Goal: Communication & Community: Share content

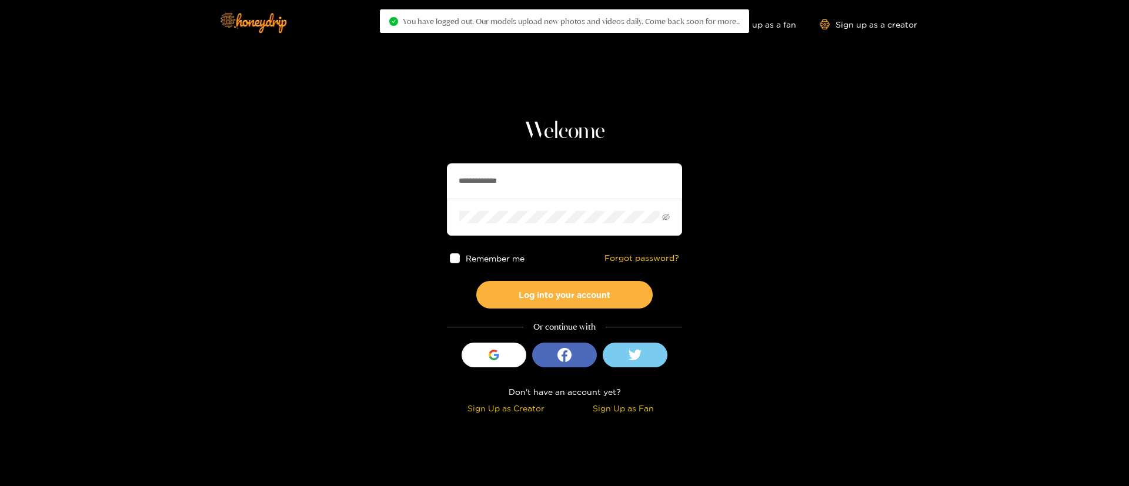
click at [547, 177] on input "**********" at bounding box center [564, 180] width 235 height 35
type input "*"
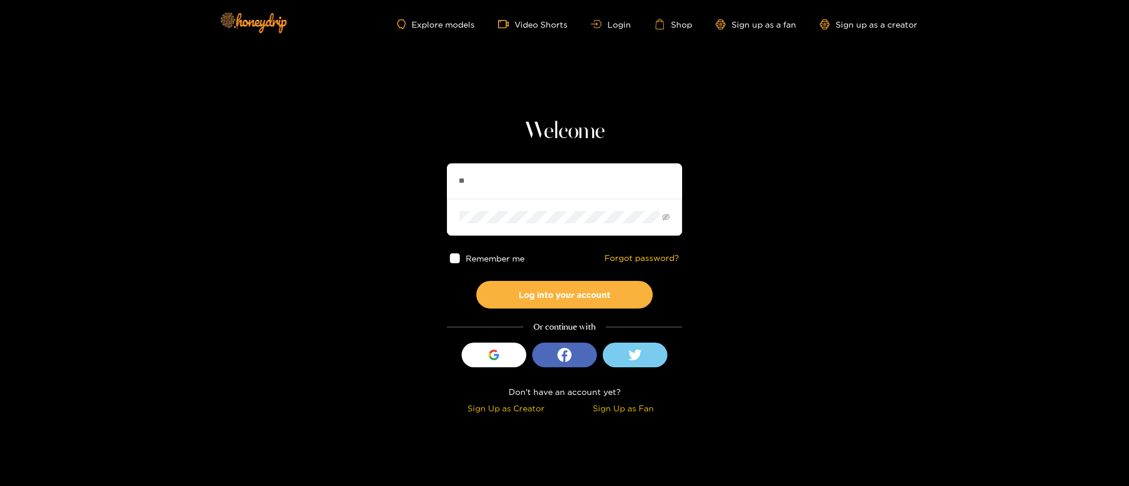
type input "*********"
click at [569, 283] on button "Log into your account" at bounding box center [564, 295] width 176 height 28
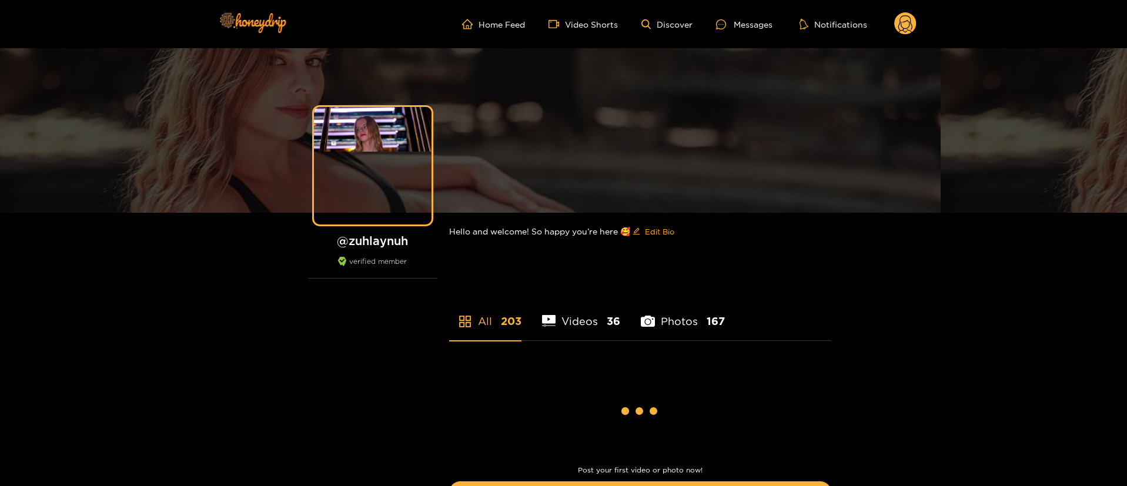
click at [756, 31] on ul "Home Feed Video Shorts Discover Messages Notifications" at bounding box center [689, 24] width 455 height 24
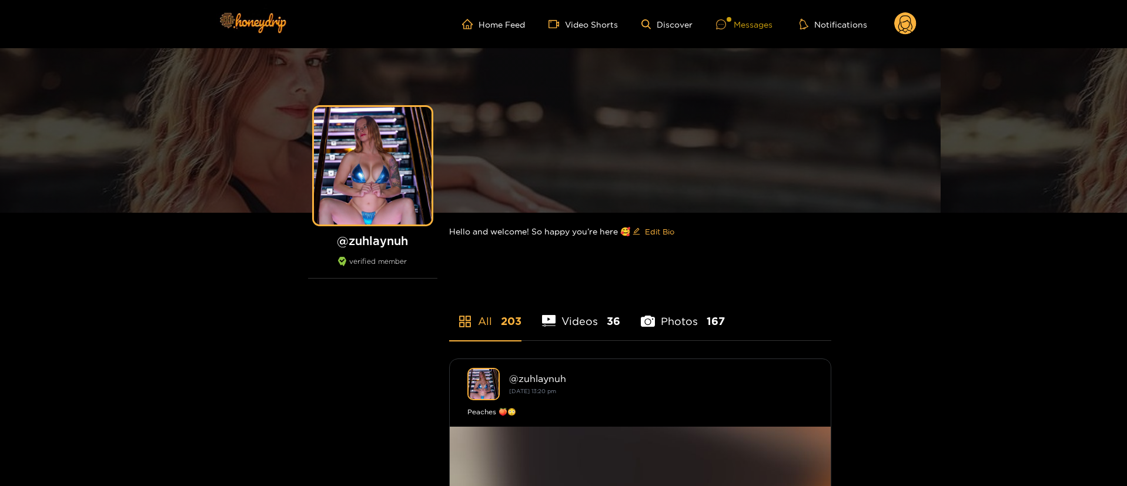
click at [751, 26] on div "Messages" at bounding box center [744, 25] width 56 height 14
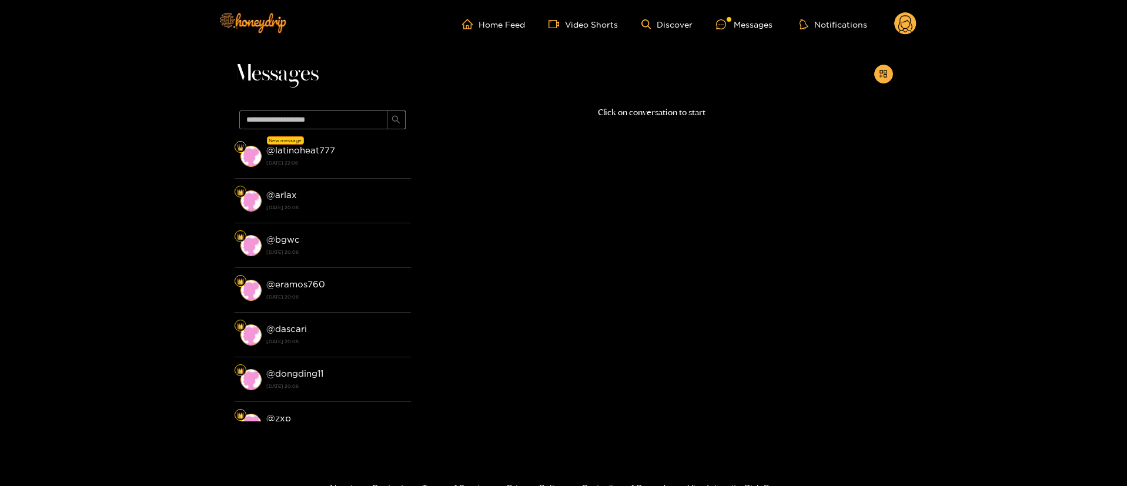
click at [315, 162] on strong "[DATE] 22:06" at bounding box center [335, 163] width 139 height 11
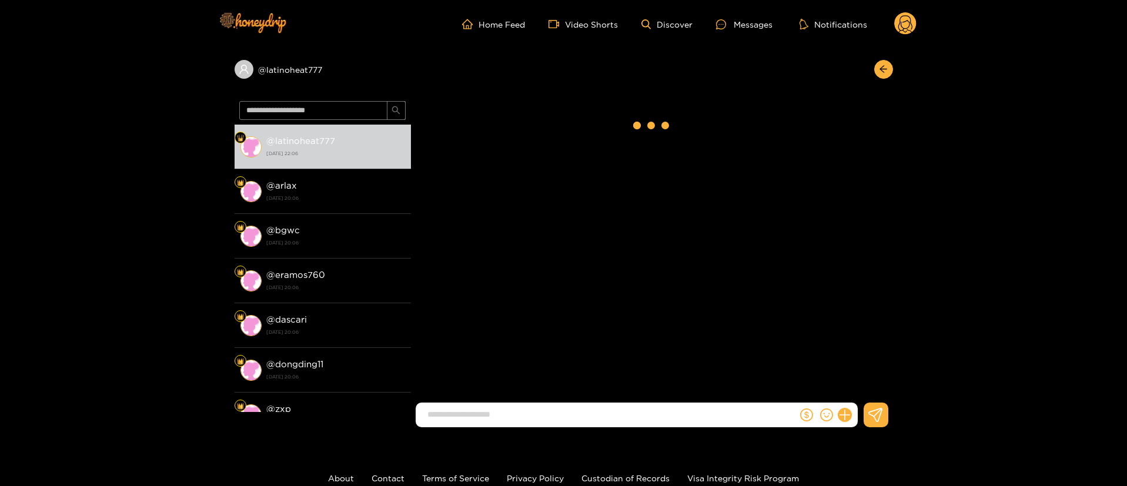
click at [589, 411] on input at bounding box center [610, 414] width 376 height 19
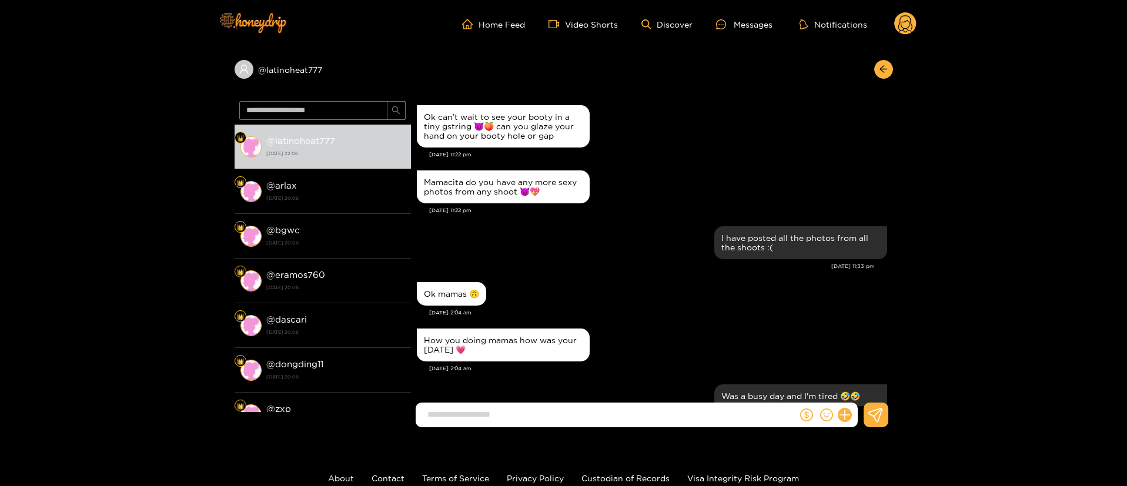
scroll to position [1189, 0]
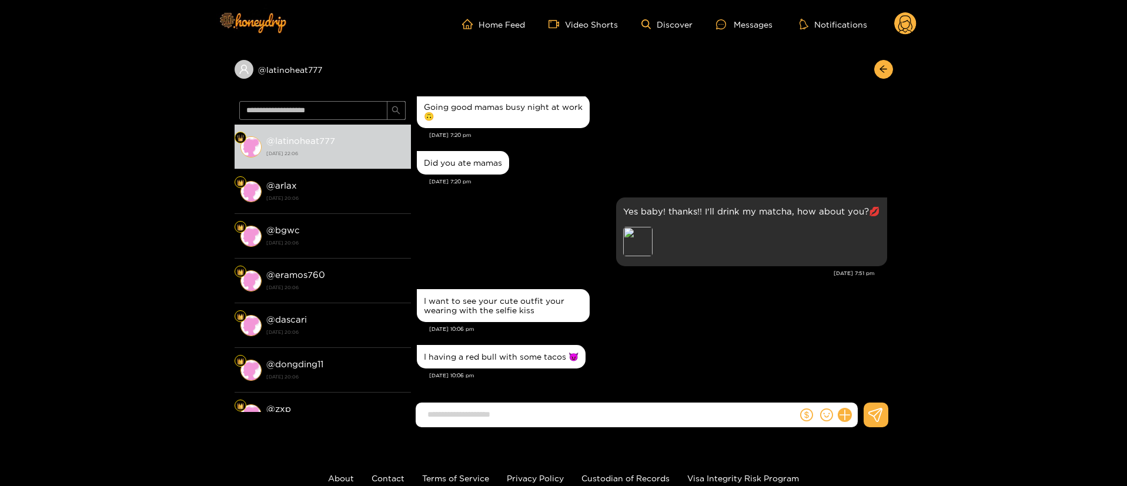
click at [589, 411] on input at bounding box center [610, 414] width 376 height 19
click at [635, 246] on div "Preview" at bounding box center [637, 241] width 29 height 29
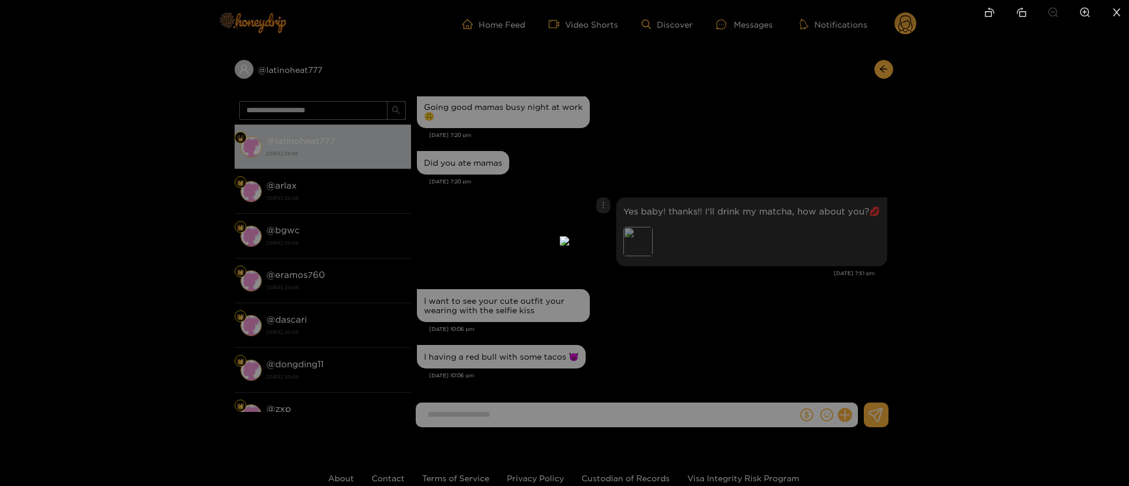
click at [837, 178] on div at bounding box center [564, 243] width 1129 height 486
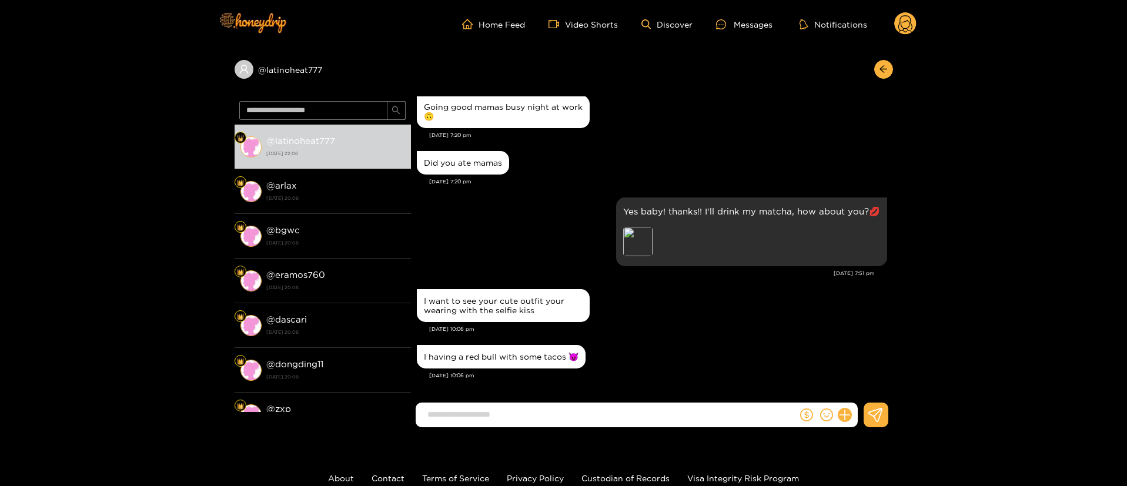
click at [837, 178] on div "[DATE] 7:20 pm" at bounding box center [658, 182] width 458 height 8
click at [792, 171] on div "Did you ate mamas" at bounding box center [652, 162] width 470 height 29
click at [733, 180] on div "[DATE] 7:20 pm" at bounding box center [658, 182] width 458 height 8
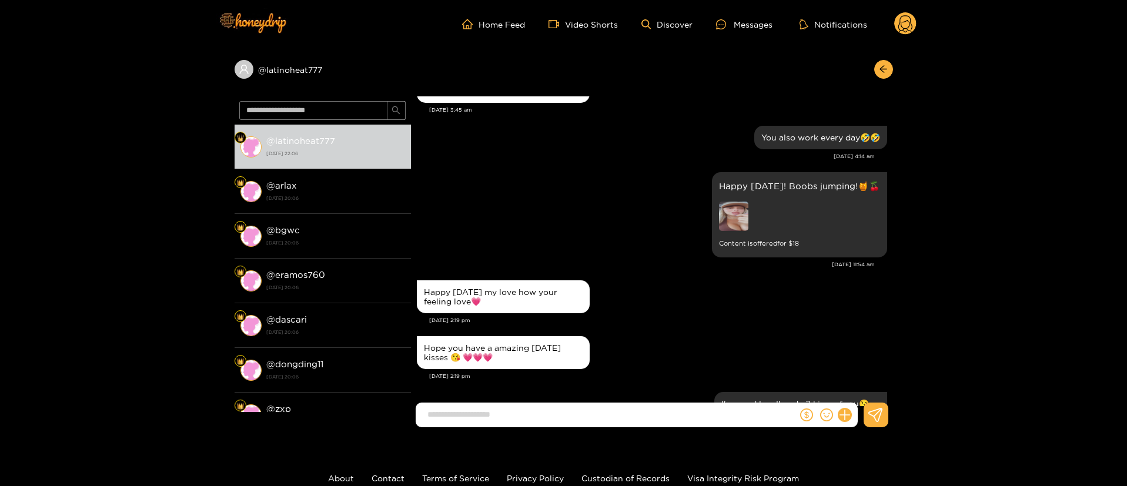
scroll to position [413, 0]
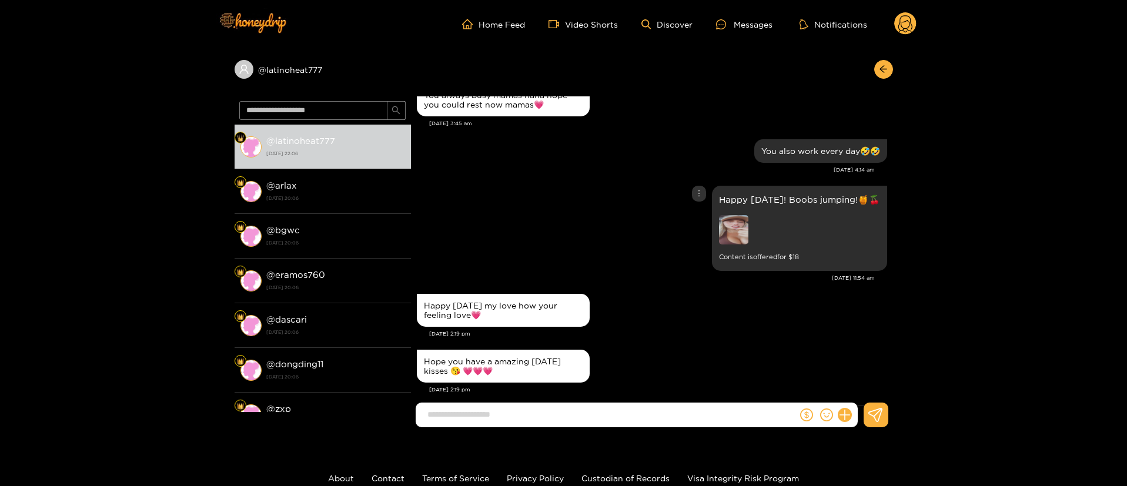
drag, startPoint x: 744, startPoint y: 251, endPoint x: 741, endPoint y: 233, distance: 18.5
click at [741, 233] on div "Happy [DATE]! Boobs jumping!🍯🍒 Content is offered for $ 18" at bounding box center [799, 228] width 161 height 71
click at [741, 233] on img at bounding box center [733, 229] width 29 height 29
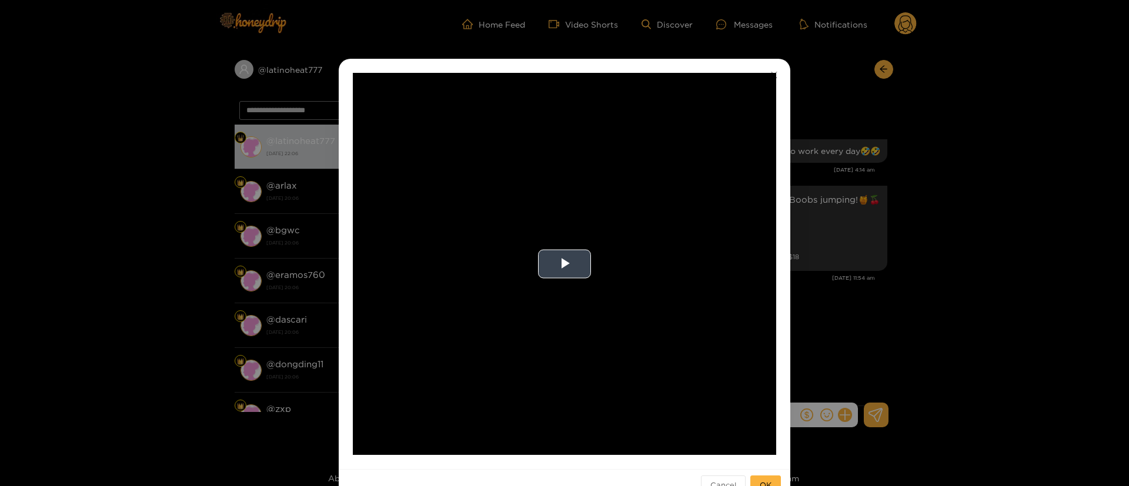
click at [573, 213] on video "Video Player" at bounding box center [564, 264] width 423 height 382
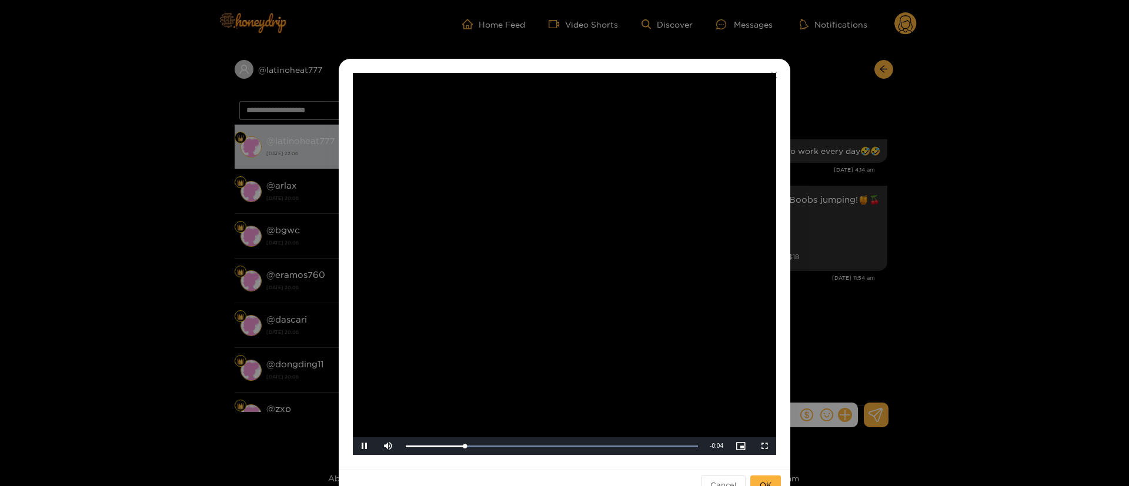
click at [897, 326] on div "**********" at bounding box center [564, 243] width 1129 height 486
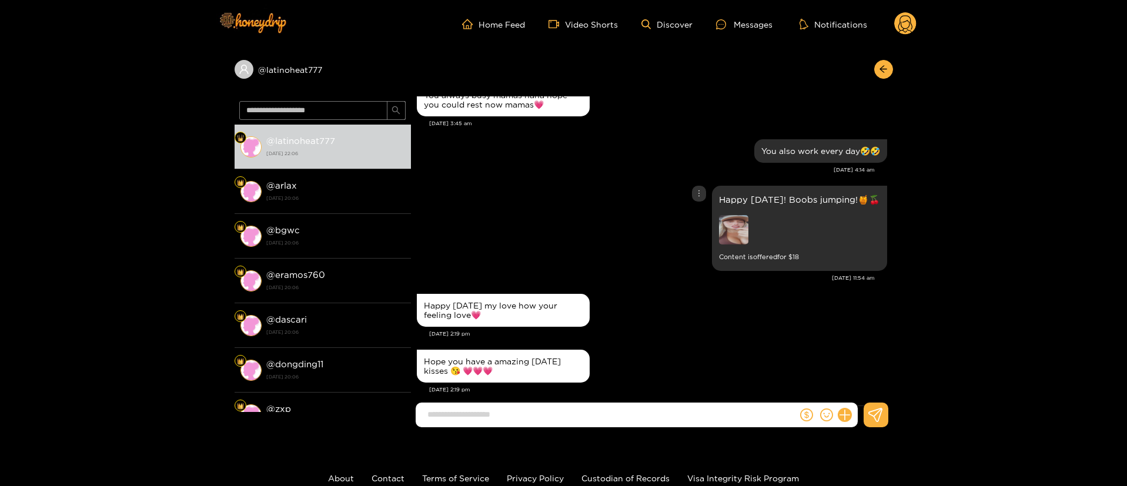
click at [603, 262] on div "Happy [DATE]! Boobs jumping!🍯🍒 Content is offered for $ 18" at bounding box center [652, 228] width 470 height 91
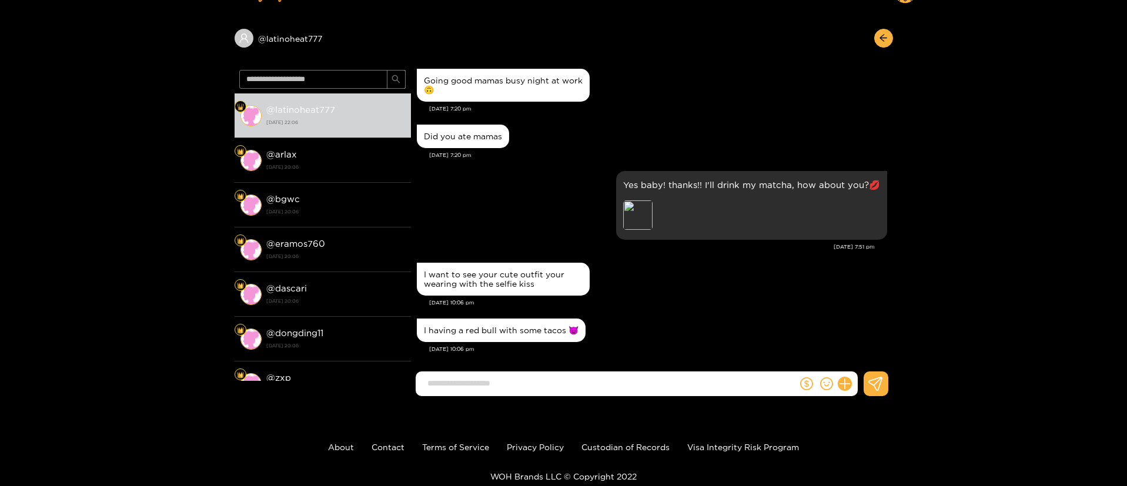
scroll to position [1189, 0]
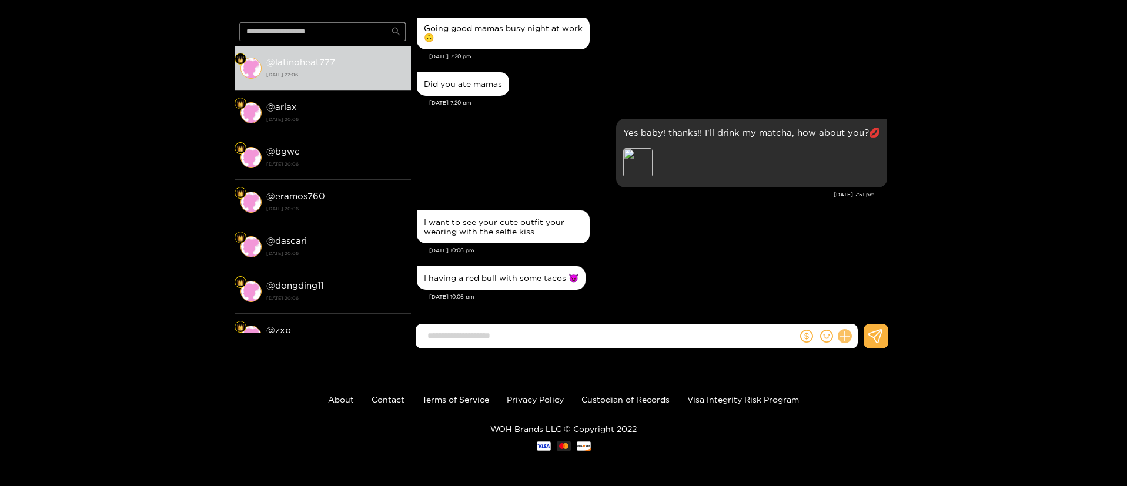
click at [847, 337] on icon at bounding box center [845, 337] width 14 height 14
click at [875, 313] on button at bounding box center [866, 308] width 41 height 26
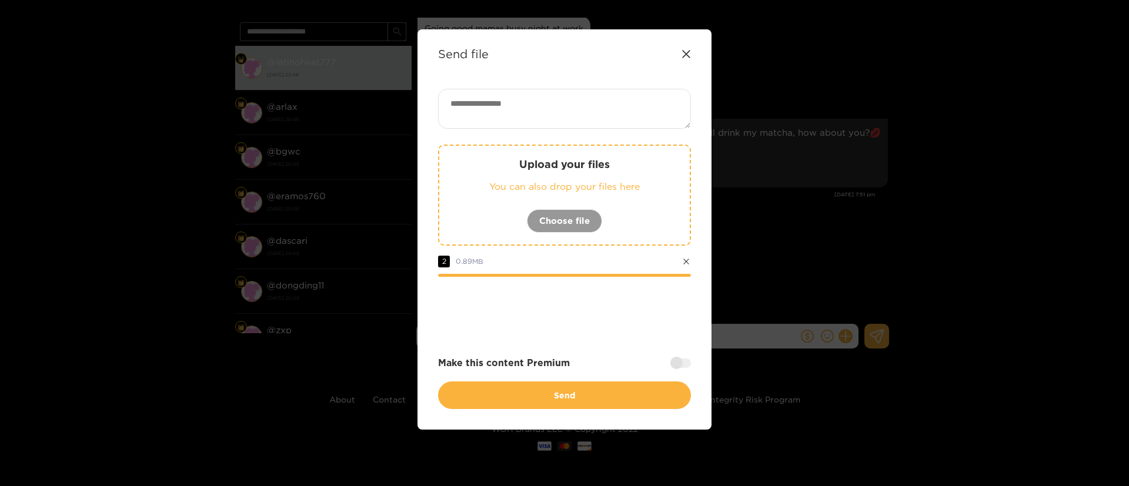
click at [549, 114] on textarea at bounding box center [564, 109] width 253 height 40
paste textarea "**"
type textarea "**"
click at [630, 351] on div "** Upload your files You can also drop your files here Choose file 2 0.89 MB Ma…" at bounding box center [564, 249] width 253 height 320
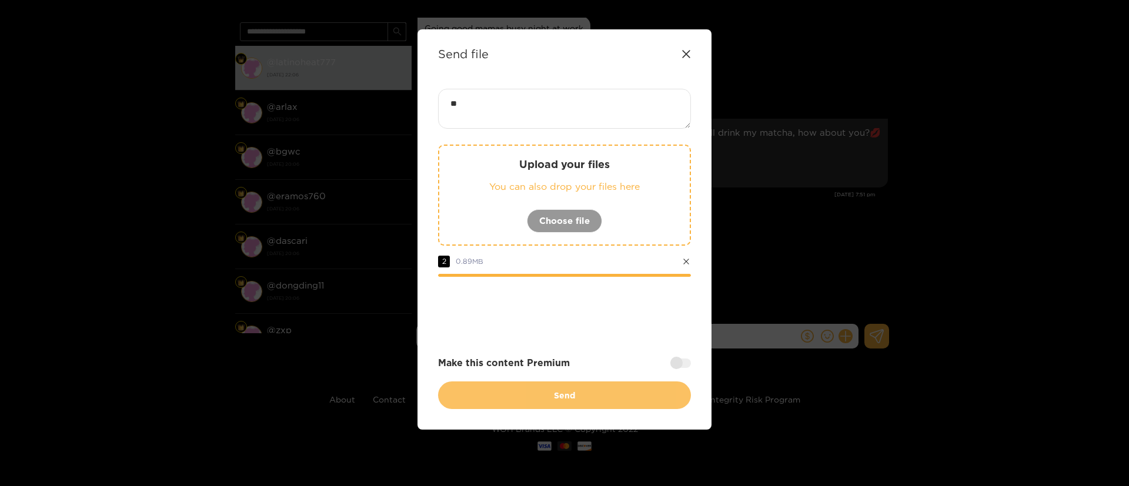
click at [602, 394] on button "Send" at bounding box center [564, 396] width 253 height 28
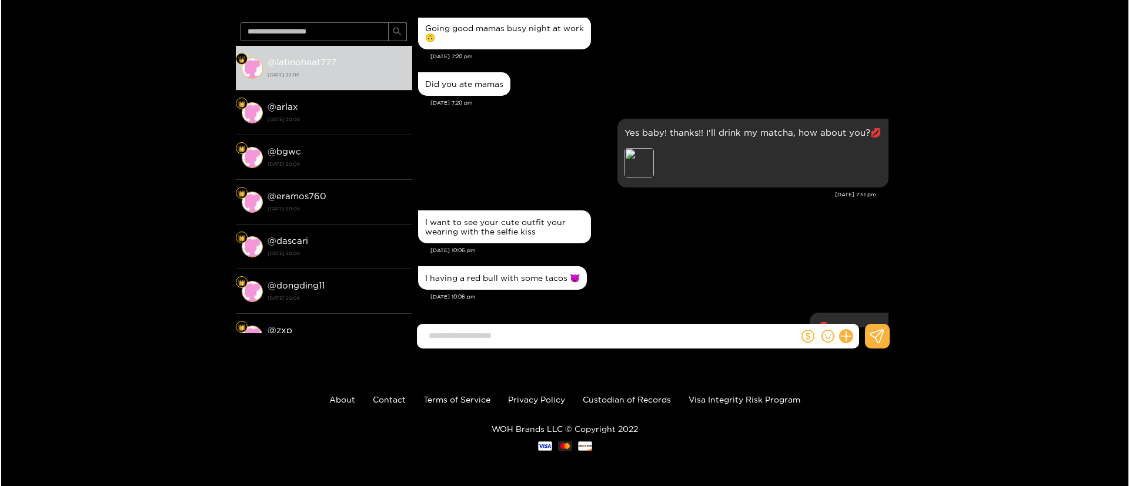
scroll to position [1281, 0]
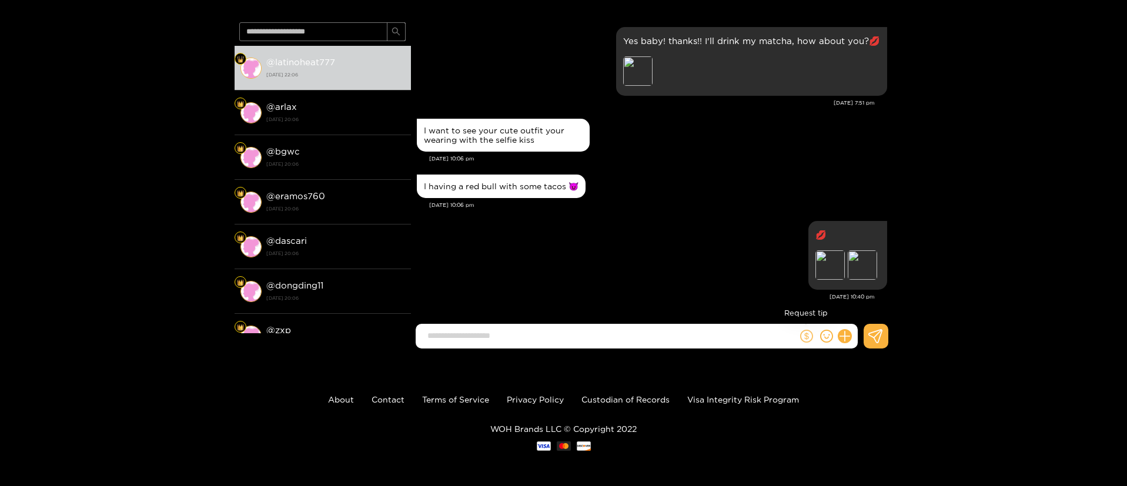
click at [803, 339] on icon "dollar" at bounding box center [806, 336] width 13 height 13
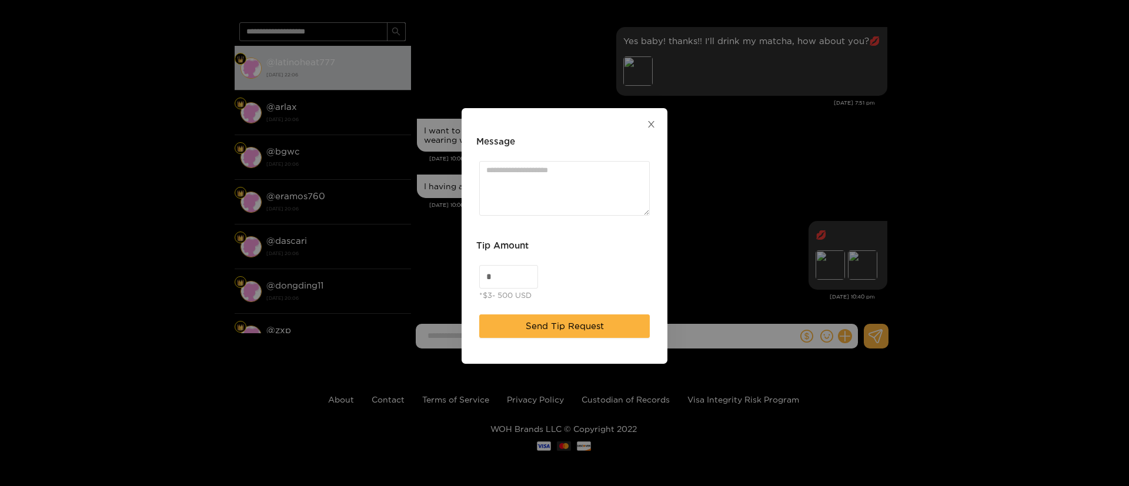
click at [648, 124] on icon "close" at bounding box center [651, 124] width 9 height 9
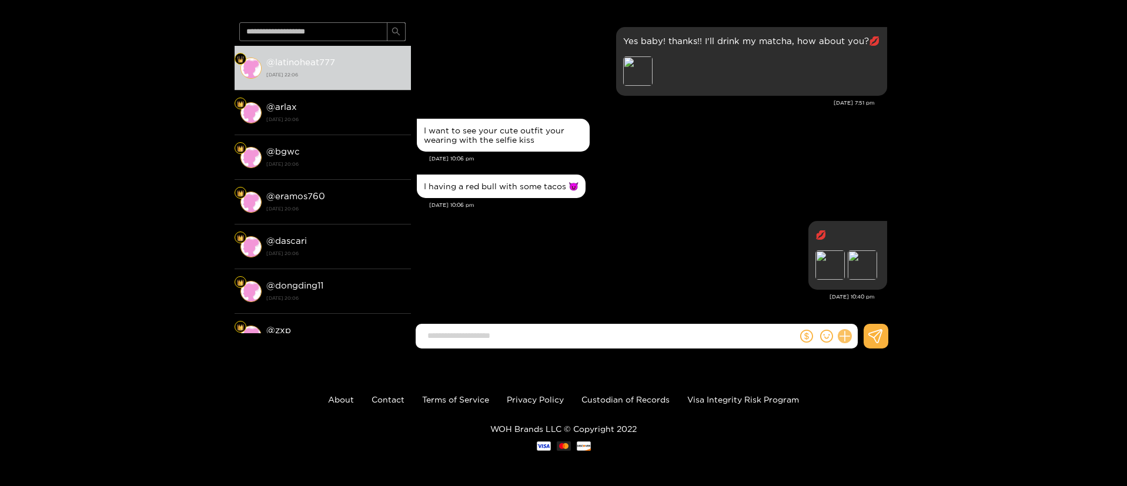
click at [845, 336] on icon at bounding box center [844, 335] width 11 height 11
click at [873, 315] on button at bounding box center [866, 308] width 41 height 26
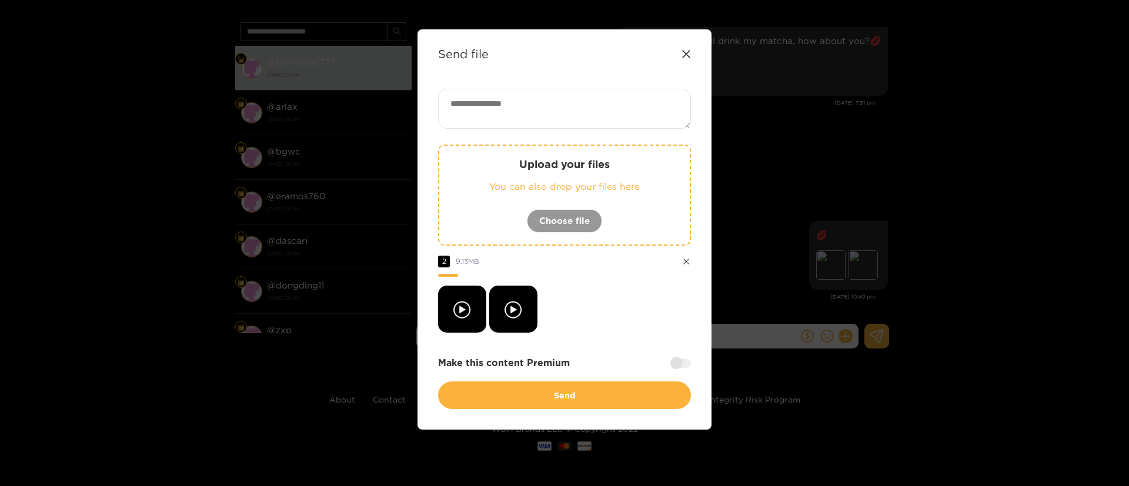
click at [587, 96] on textarea at bounding box center [564, 109] width 253 height 40
paste textarea "***"
type textarea "**********"
click at [672, 362] on div at bounding box center [680, 363] width 21 height 9
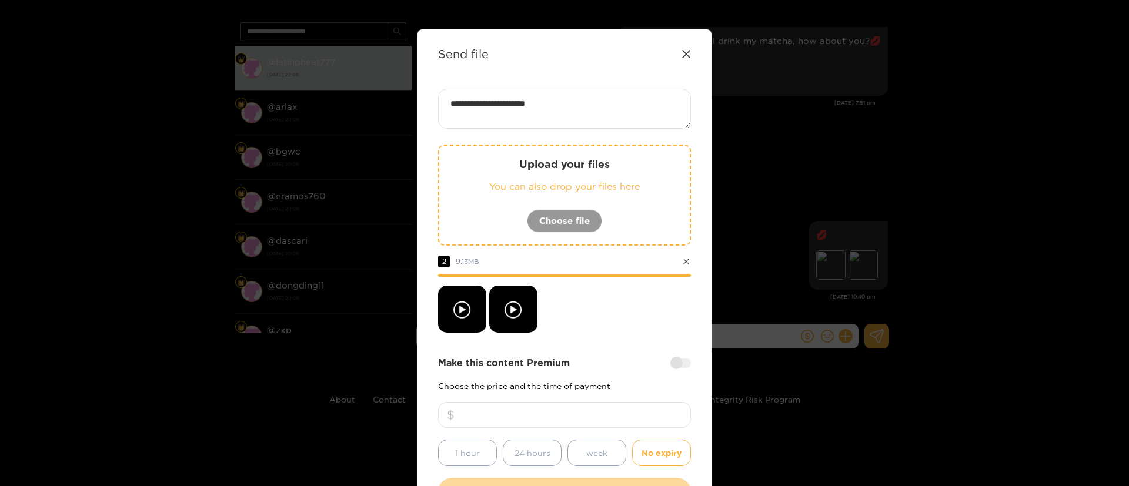
click at [638, 413] on input "number" at bounding box center [564, 415] width 253 height 26
click at [629, 356] on div "Make this content Premium" at bounding box center [564, 363] width 253 height 14
click at [591, 412] on input "*" at bounding box center [564, 415] width 253 height 26
type input "**"
click at [587, 372] on div "Make this content Premium Choose the price and the time of payment ** 1 hour 24…" at bounding box center [564, 411] width 253 height 110
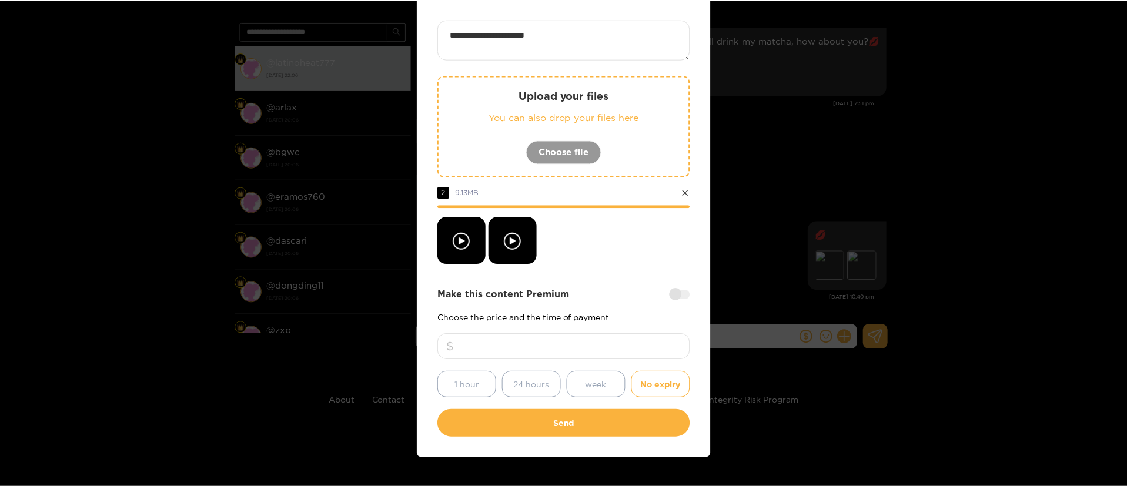
scroll to position [71, 0]
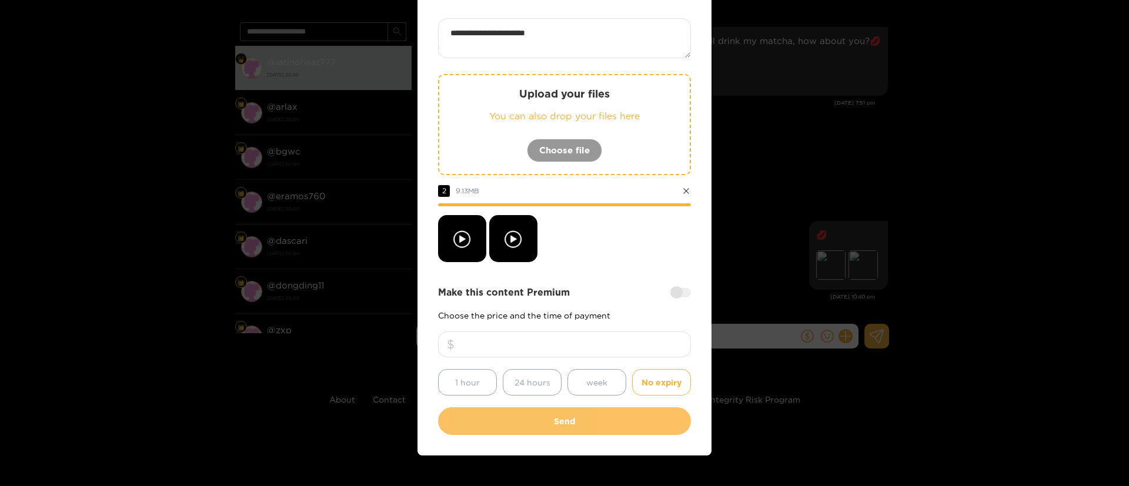
click at [543, 425] on button "Send" at bounding box center [564, 421] width 253 height 28
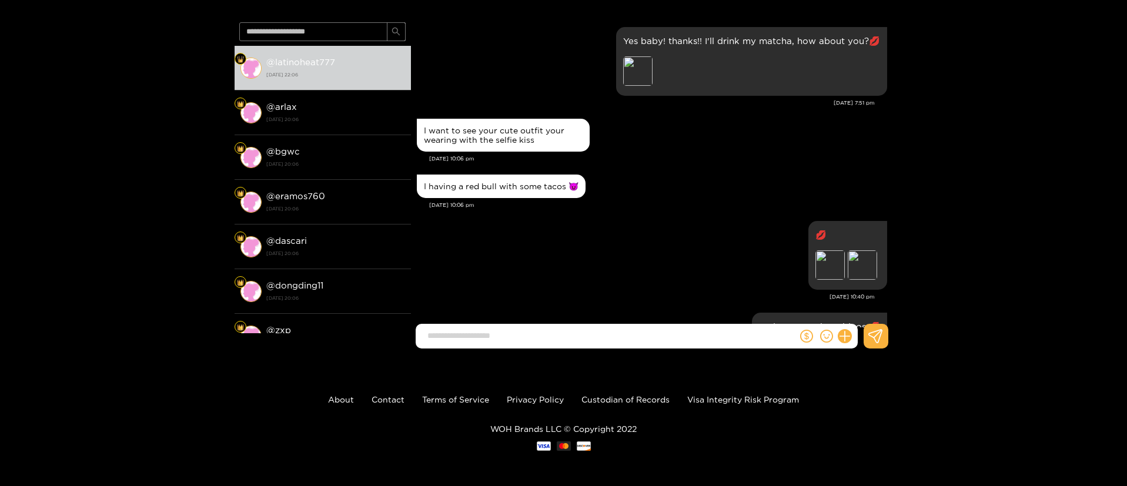
scroll to position [1389, 0]
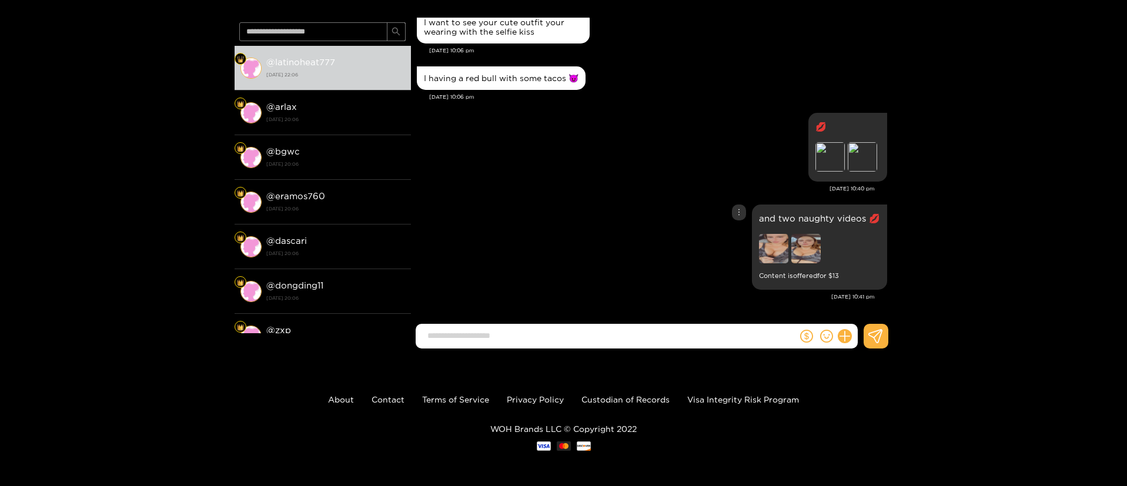
click at [599, 269] on div "and two naughty videos 💋 Content is offered for $ 13" at bounding box center [652, 247] width 470 height 91
click at [553, 203] on div "and two naughty videos 💋 Content is offered for $ 13" at bounding box center [652, 247] width 470 height 91
click at [626, 209] on div "and two naughty videos 💋 Content is offered for $ 13" at bounding box center [652, 247] width 470 height 91
click at [1018, 173] on div "@ latinoheat777 @ latinoheat777 [DATE] 22:06 @ arlax [DATE] 20:06 @ bgwc [DATE]…" at bounding box center [563, 163] width 1127 height 389
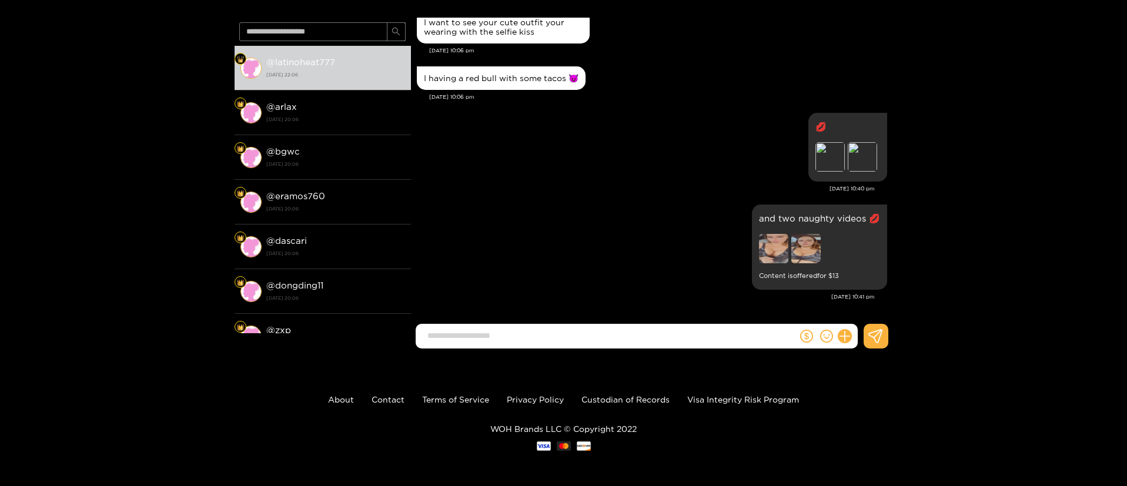
click at [939, 33] on div "@ latinoheat777 @ latinoheat777 [DATE] 22:06 @ arlax [DATE] 20:06 @ bgwc [DATE]…" at bounding box center [563, 163] width 1127 height 389
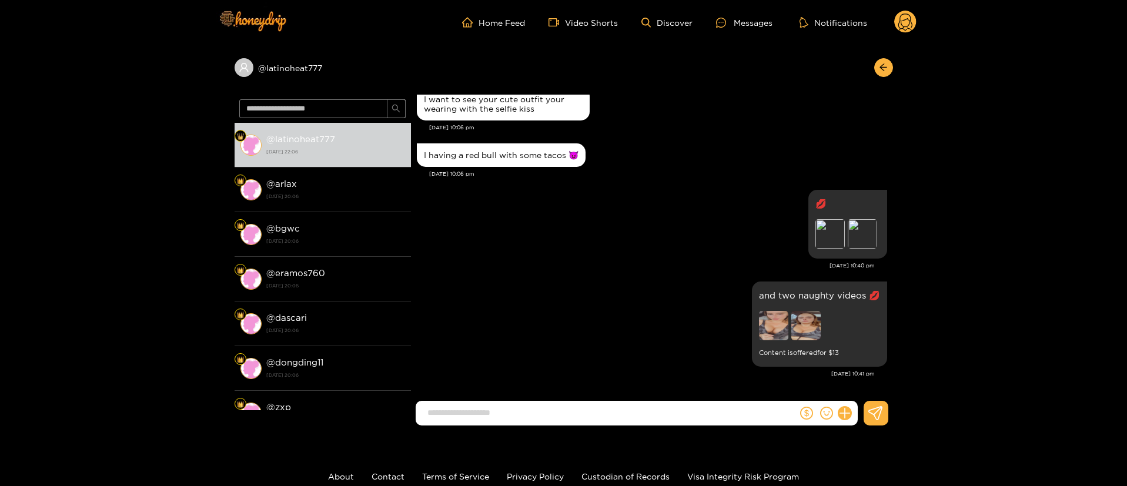
scroll to position [0, 0]
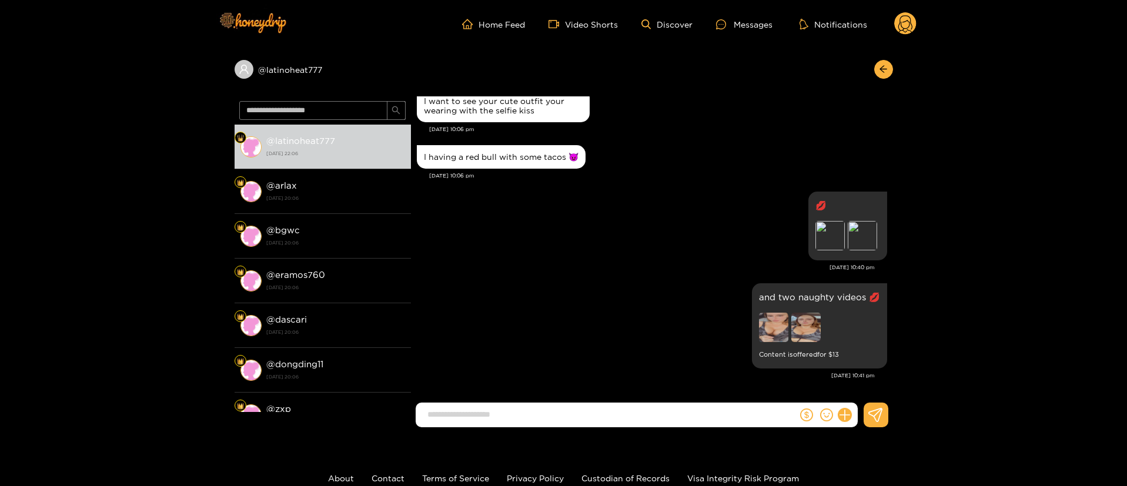
click at [909, 12] on icon at bounding box center [905, 24] width 22 height 24
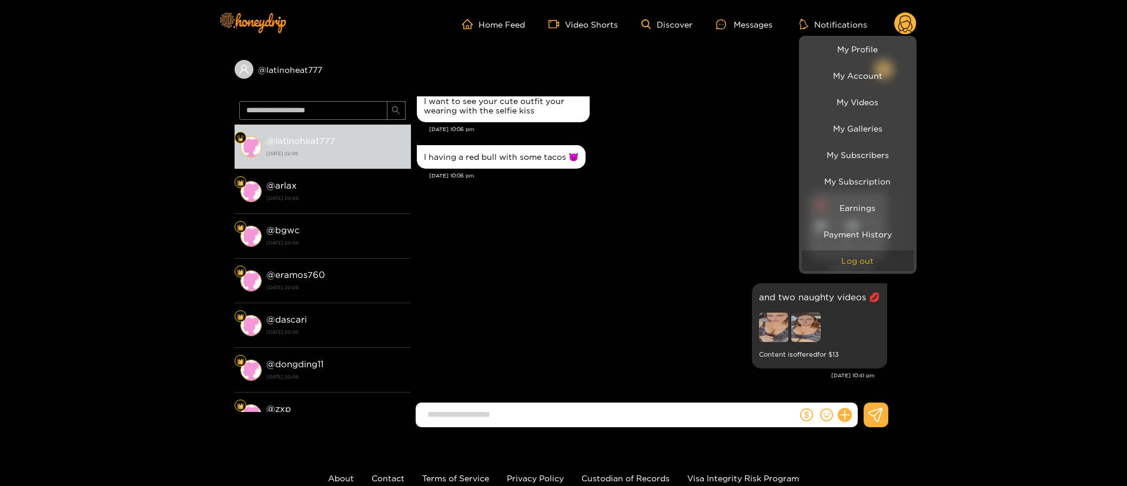
click at [842, 270] on button "Log out" at bounding box center [858, 260] width 112 height 21
